Goal: Task Accomplishment & Management: Manage account settings

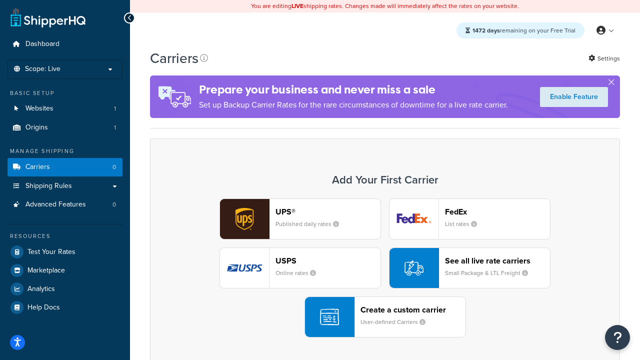
click at [385, 268] on div "UPS® Published daily rates FedEx List rates USPS Online rates See all live rate…" at bounding box center [385, 268] width 449 height 139
click at [498, 212] on header "FedEx" at bounding box center [497, 212] width 105 height 10
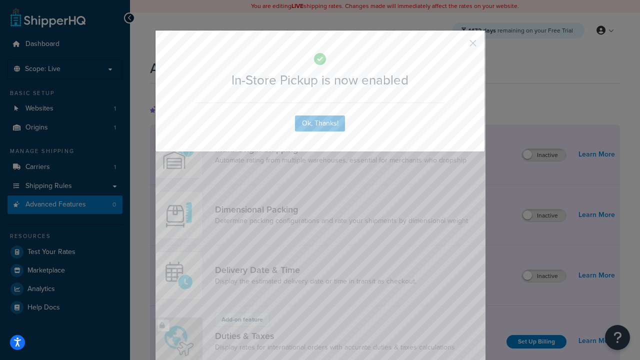
scroll to position [324, 0]
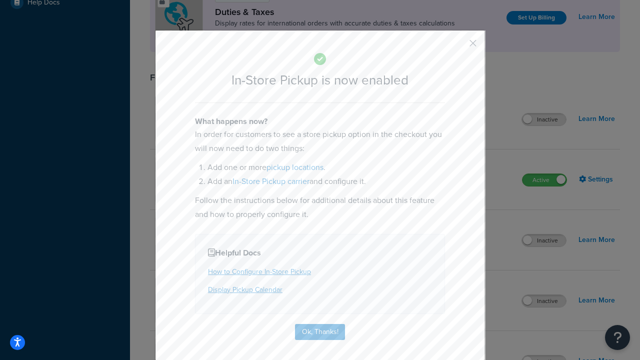
click at [458, 47] on button "button" at bounding box center [458, 47] width 3 height 3
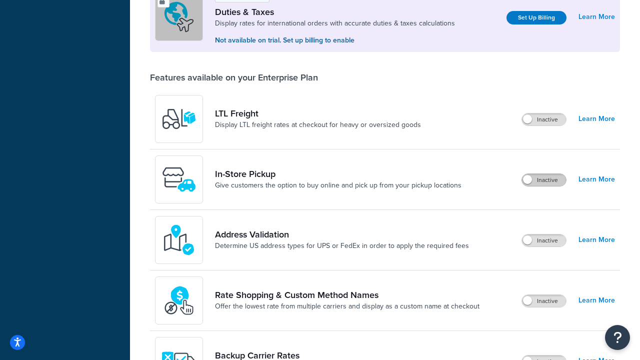
scroll to position [305, 0]
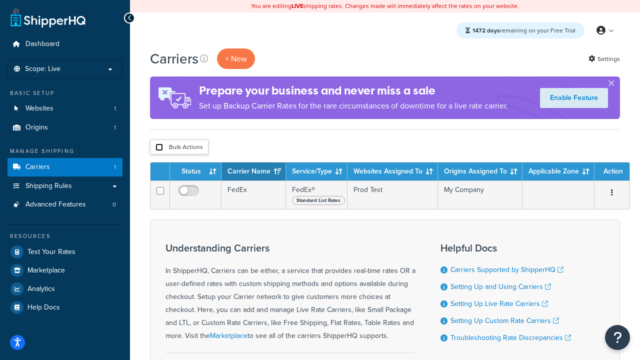
click at [159, 148] on input "checkbox" at bounding box center [160, 148] width 8 height 8
checkbox input "true"
click at [0, 0] on button "Delete" at bounding box center [0, 0] width 0 height 0
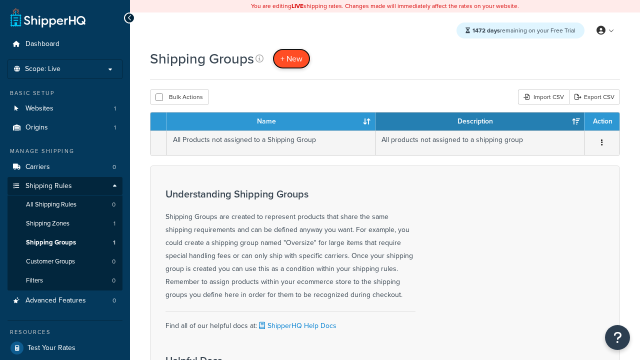
click at [292, 59] on span "+ New" at bounding box center [292, 59] width 22 height 12
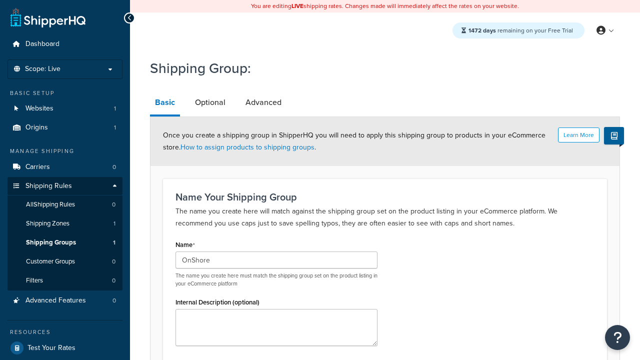
type input "OnShore"
type input "OffShore"
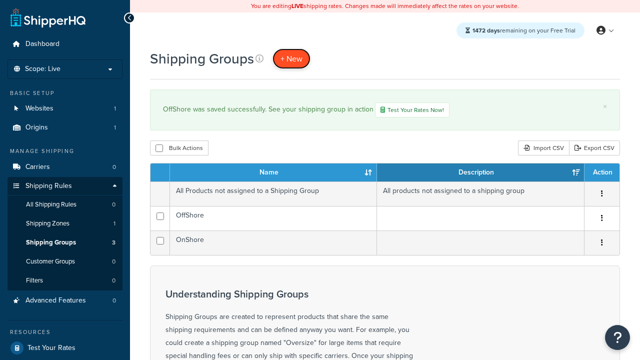
click at [292, 59] on span "+ New" at bounding box center [292, 59] width 22 height 12
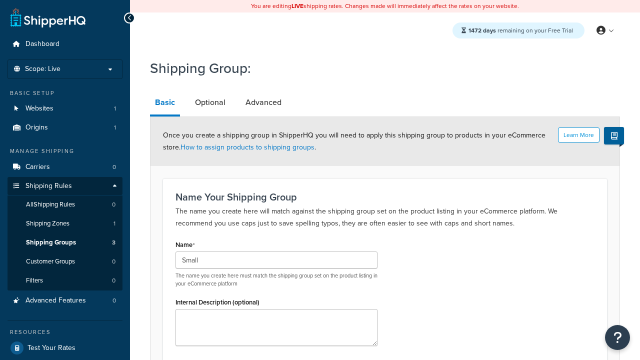
type input "Small"
type input "Medium"
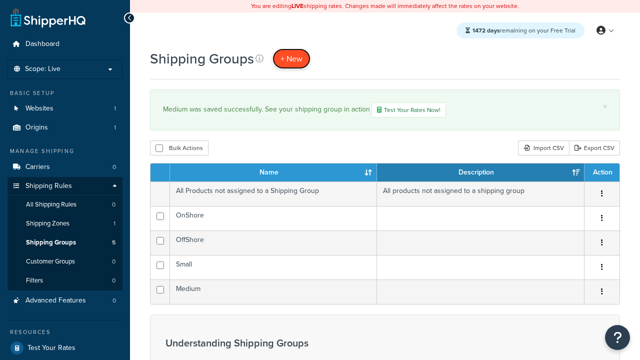
click at [292, 59] on span "+ New" at bounding box center [292, 59] width 22 height 12
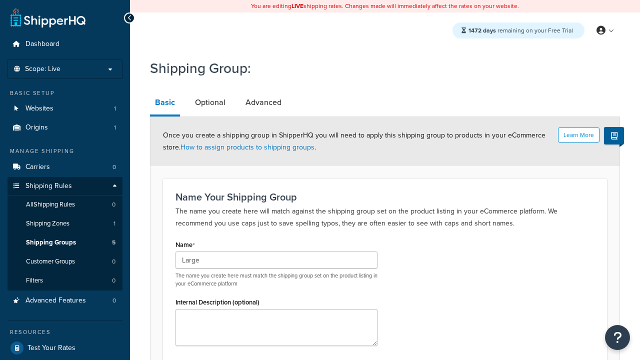
type input "Large"
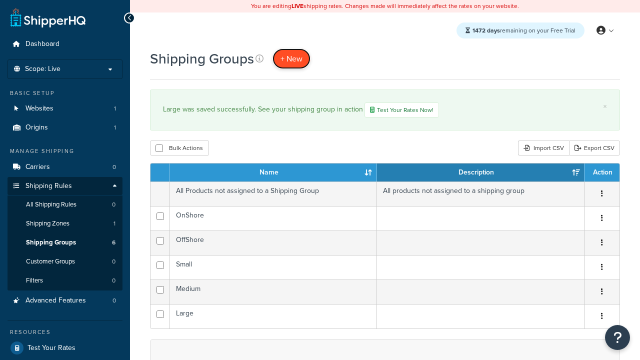
click at [292, 59] on span "+ New" at bounding box center [292, 59] width 22 height 12
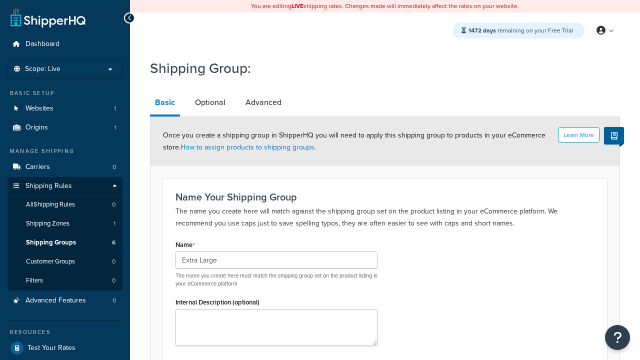
type input "Extra Large"
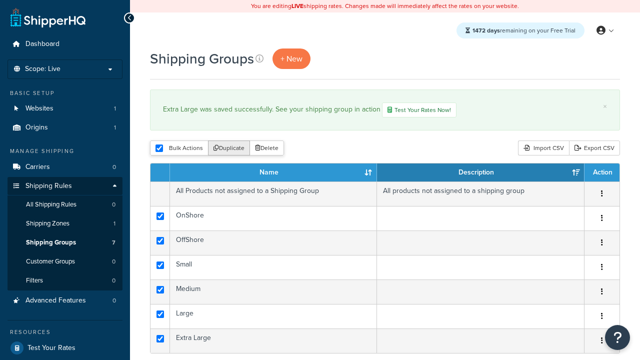
click at [230, 149] on button "Duplicate" at bounding box center [229, 148] width 42 height 15
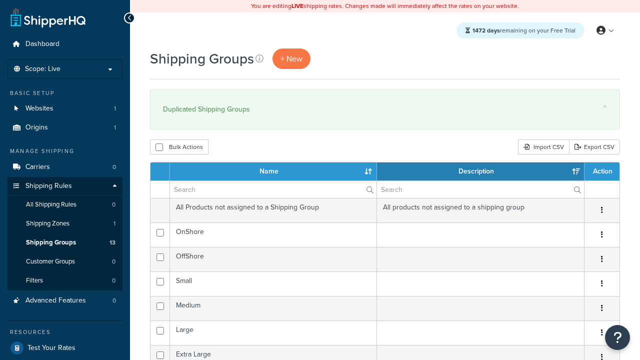
select select "15"
